Goal: Navigation & Orientation: Find specific page/section

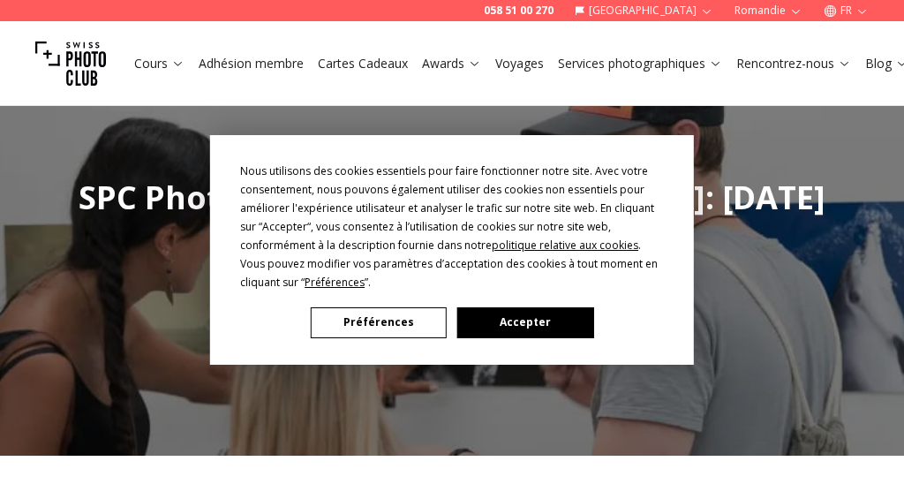
click at [519, 355] on div "Nous utilisons des cookies essentiels pour faire fonctionner notre site. Avec v…" at bounding box center [452, 250] width 484 height 230
click at [524, 329] on button "Accepter" at bounding box center [525, 322] width 136 height 31
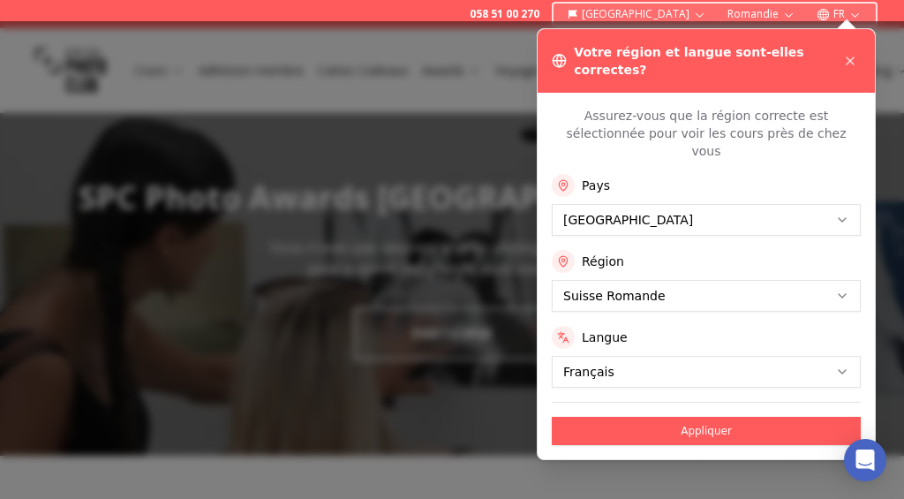
click at [727, 417] on button "Appliquer" at bounding box center [706, 431] width 309 height 28
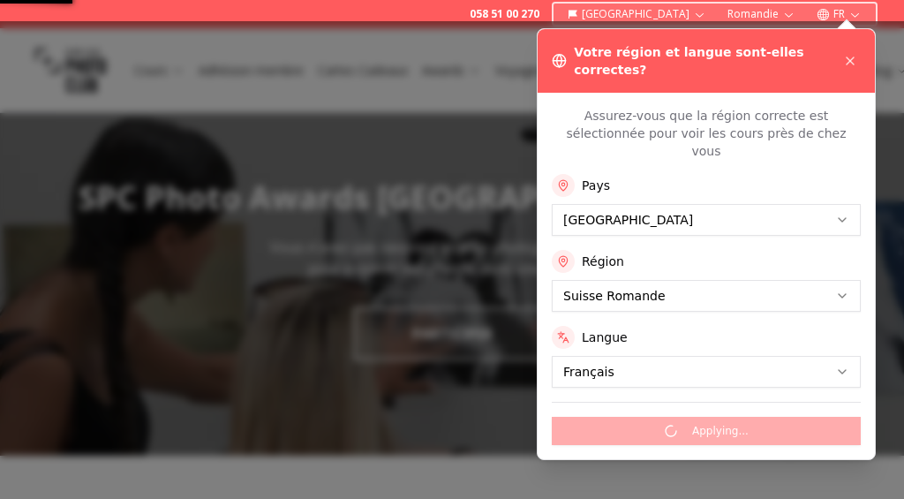
click at [719, 402] on div "Applying..." at bounding box center [706, 423] width 309 height 43
click at [860, 51] on button at bounding box center [850, 60] width 21 height 21
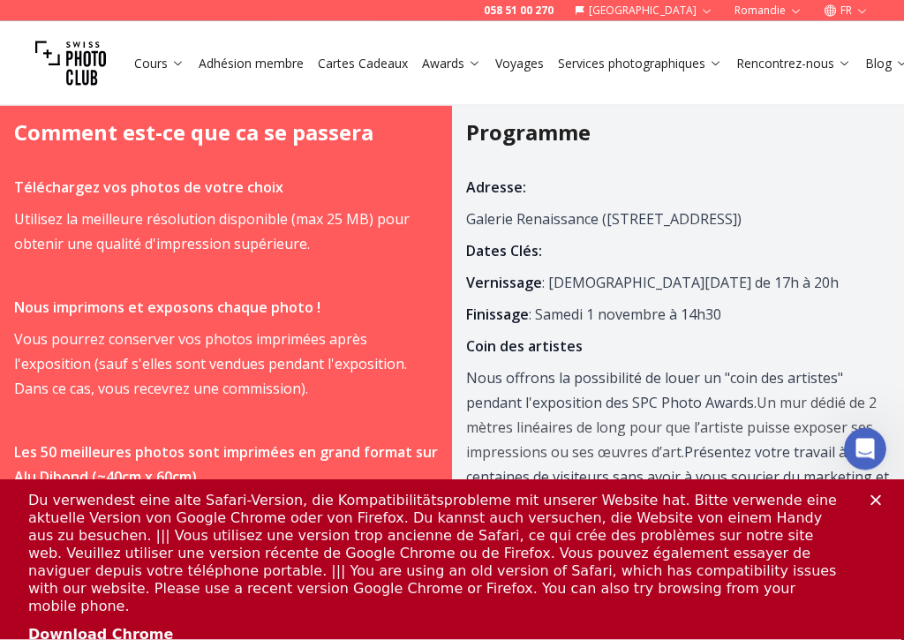
scroll to position [1056, 0]
click at [435, 328] on p "Vous pourrez conserver vos photos imprimées après l'exposition (sauf s'elles so…" at bounding box center [226, 364] width 424 height 74
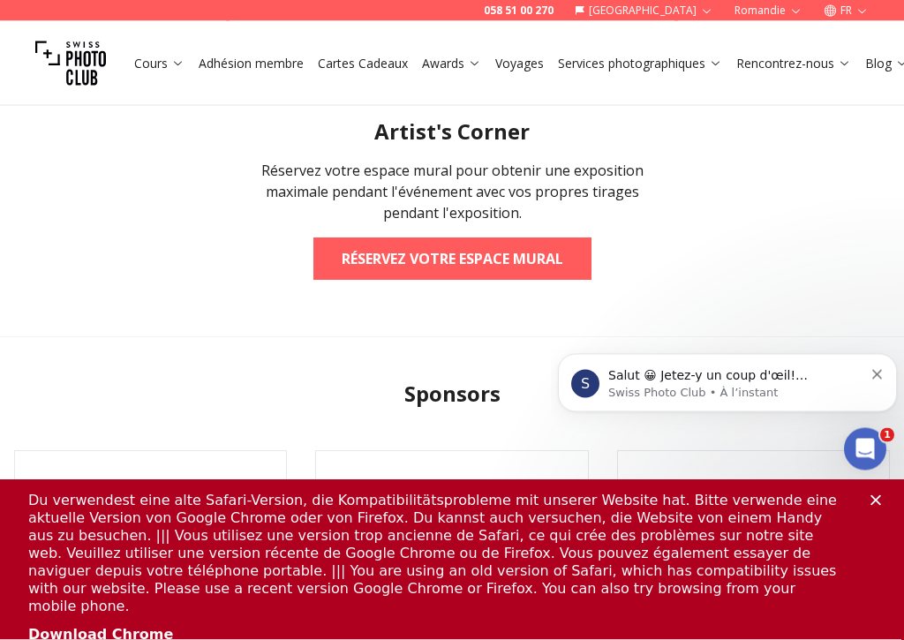
scroll to position [2882, 0]
click at [872, 453] on icon "Ouvrir le Messenger Intercom" at bounding box center [865, 449] width 29 height 29
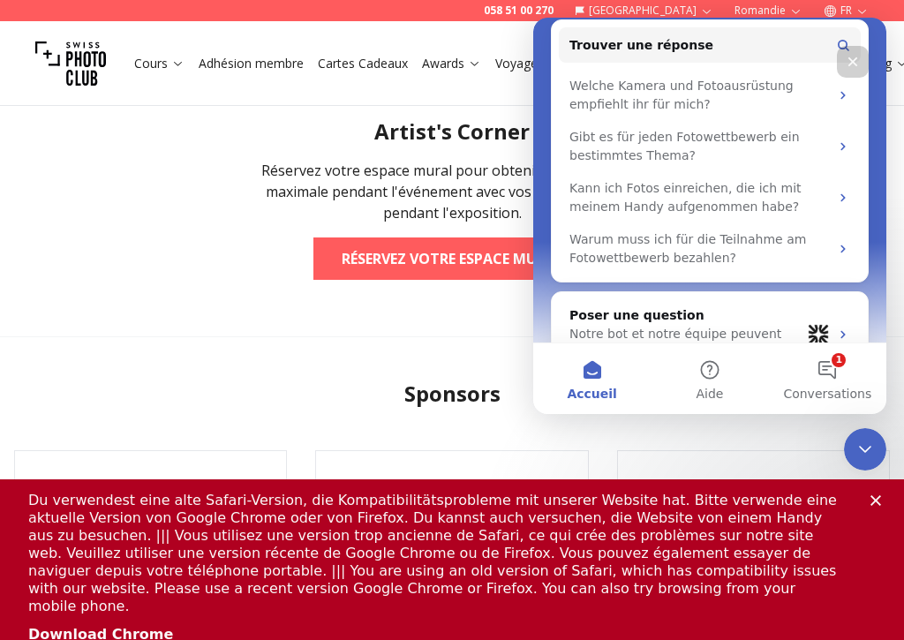
scroll to position [237, 0]
click at [866, 64] on div "Fermer" at bounding box center [853, 62] width 32 height 32
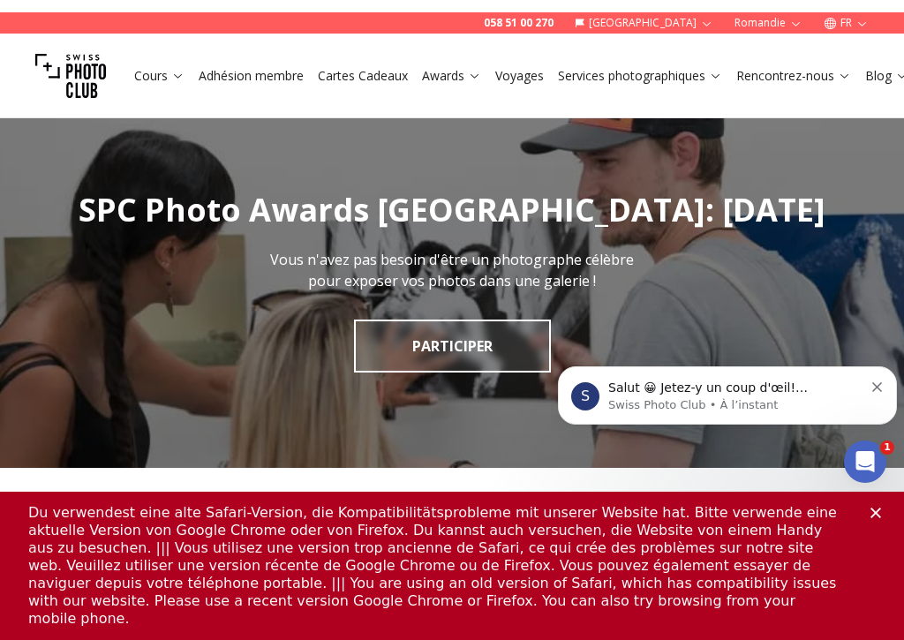
scroll to position [0, 0]
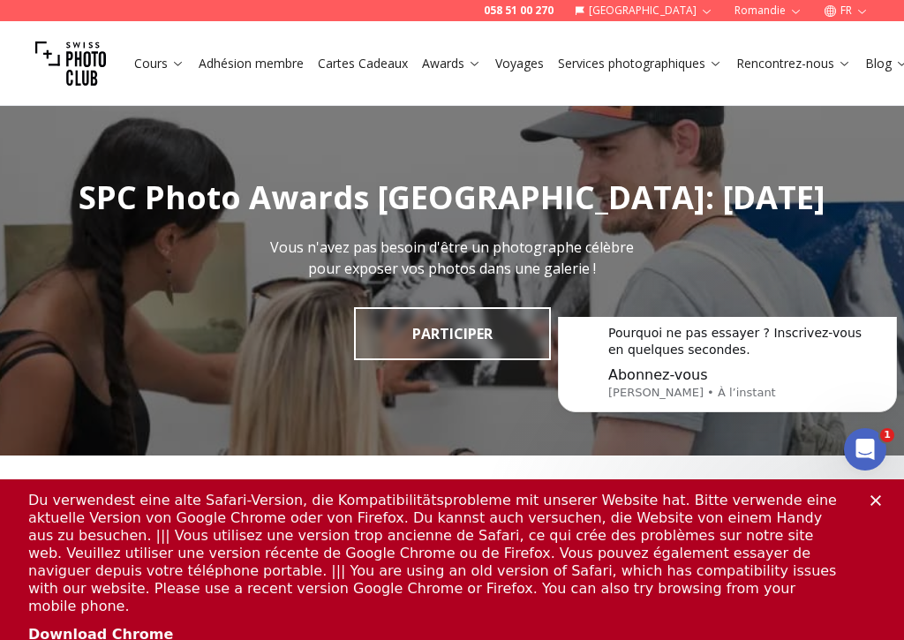
click at [871, 498] on polygon "Fermer" at bounding box center [875, 500] width 11 height 11
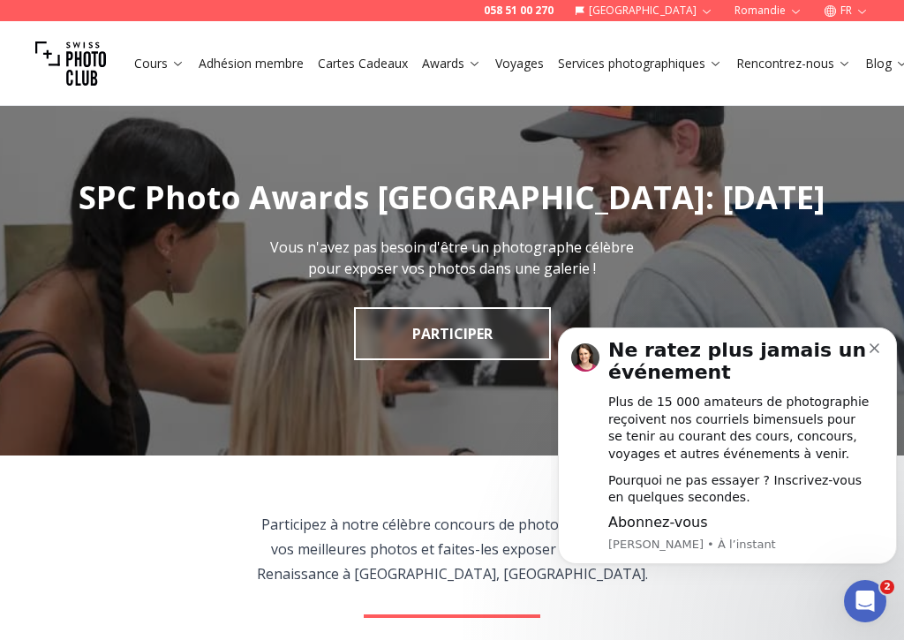
click at [38, 57] on img at bounding box center [70, 63] width 71 height 71
